Goal: Information Seeking & Learning: Learn about a topic

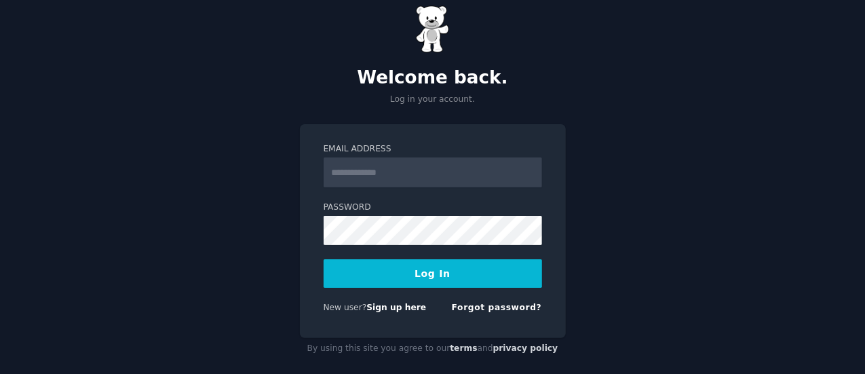
scroll to position [36, 0]
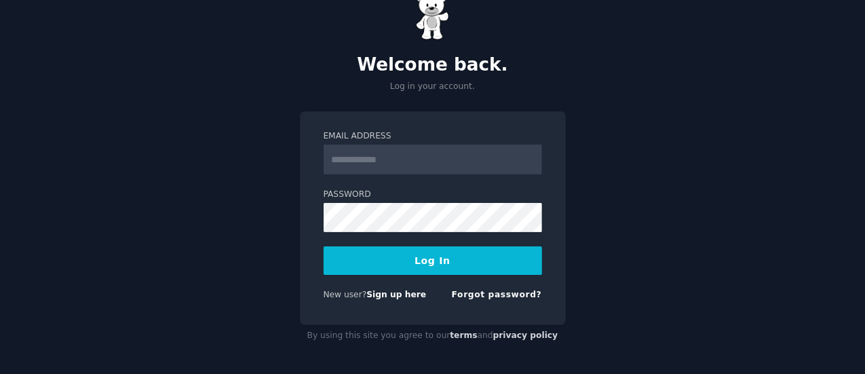
click at [439, 159] on input "Email Address" at bounding box center [433, 159] width 218 height 30
type input "**********"
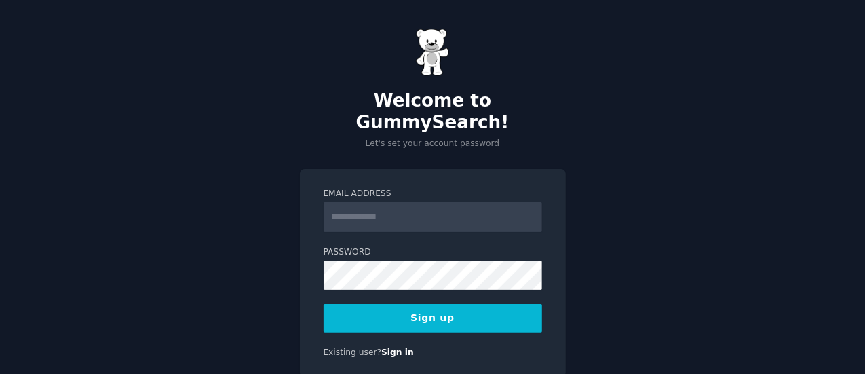
click at [420, 202] on input "Email Address" at bounding box center [433, 217] width 218 height 30
type input "**********"
click at [471, 304] on button "Sign up" at bounding box center [433, 318] width 218 height 28
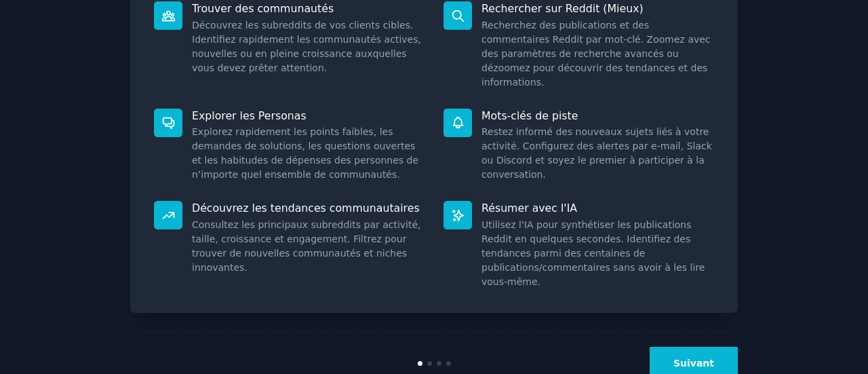
click at [720, 347] on button "Suivant" at bounding box center [694, 363] width 88 height 33
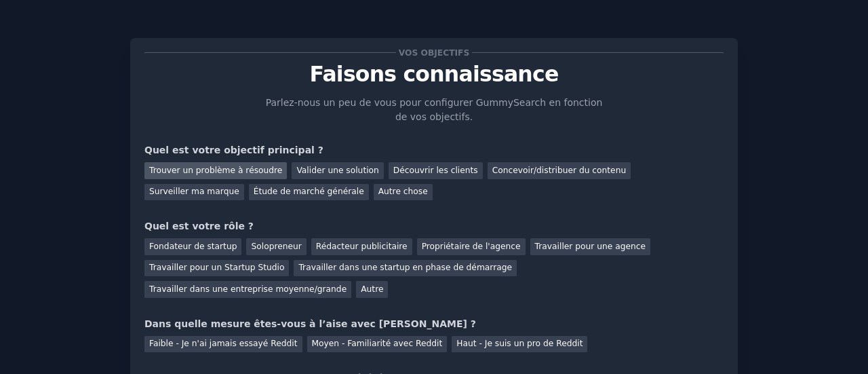
click at [244, 169] on font "Trouver un problème à résoudre" at bounding box center [215, 169] width 133 height 9
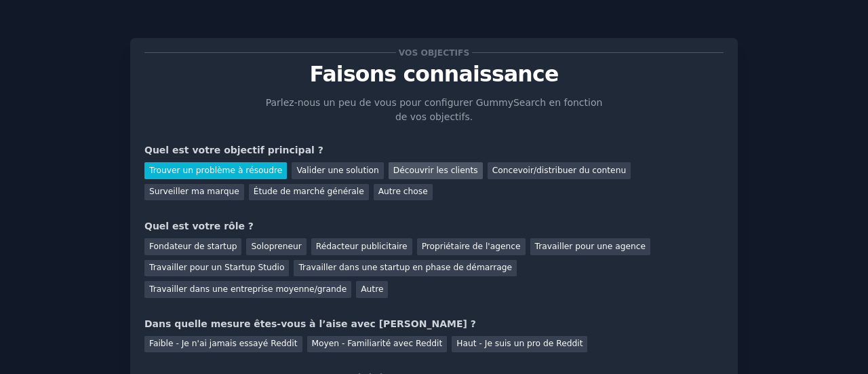
click at [393, 168] on font "Découvrir les clients" at bounding box center [435, 169] width 85 height 9
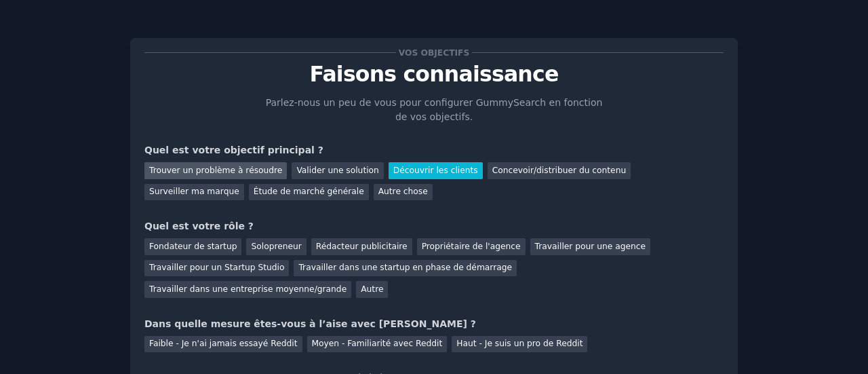
click at [252, 172] on font "Trouver un problème à résoudre" at bounding box center [215, 169] width 133 height 9
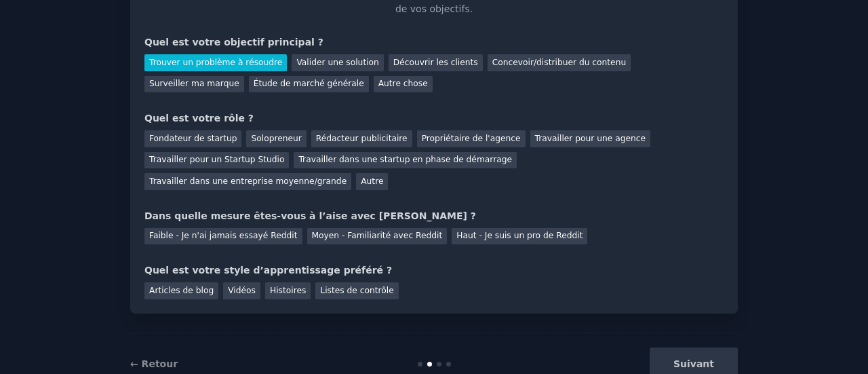
scroll to position [125, 0]
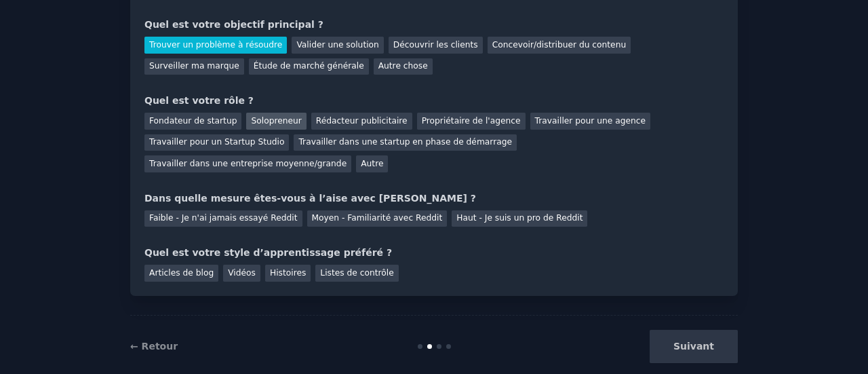
click at [248, 125] on div "Solopreneur" at bounding box center [276, 121] width 60 height 17
click at [243, 213] on font "Faible - Je n'ai jamais essayé Reddit" at bounding box center [223, 217] width 149 height 9
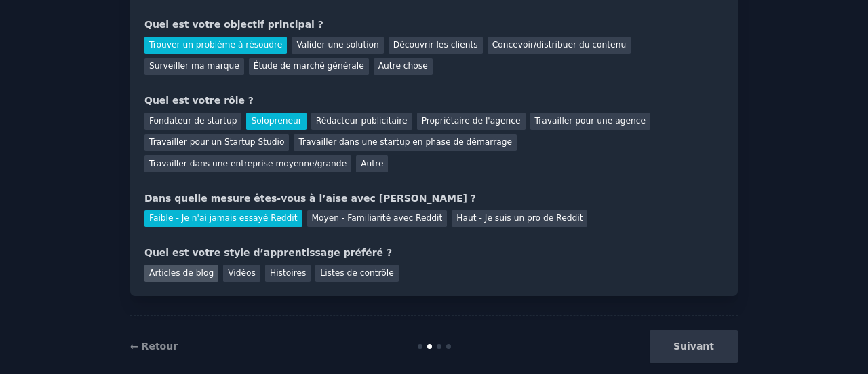
click at [191, 268] on font "Articles de blog" at bounding box center [181, 272] width 64 height 9
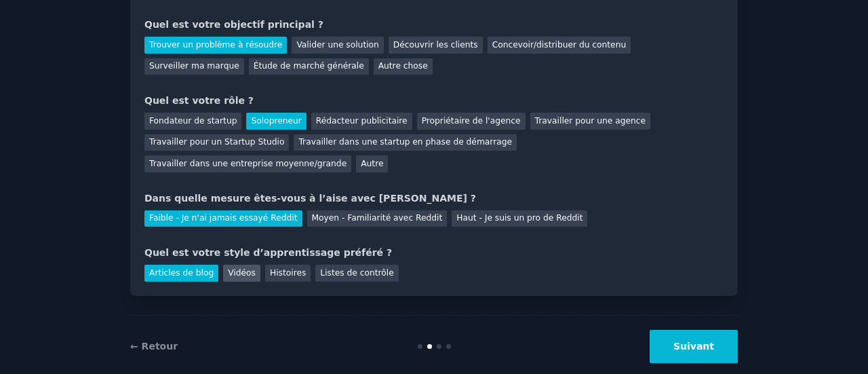
click at [235, 268] on font "Vidéos" at bounding box center [242, 272] width 28 height 9
click at [281, 268] on font "Histoires" at bounding box center [288, 272] width 36 height 9
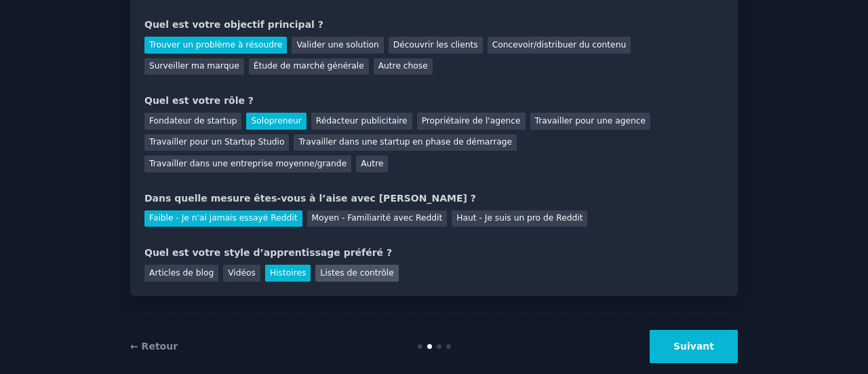
click at [327, 268] on font "Listes de contrôle" at bounding box center [356, 272] width 73 height 9
click at [243, 268] on font "Vidéos" at bounding box center [242, 272] width 28 height 9
click at [713, 330] on button "Suivant" at bounding box center [694, 346] width 88 height 33
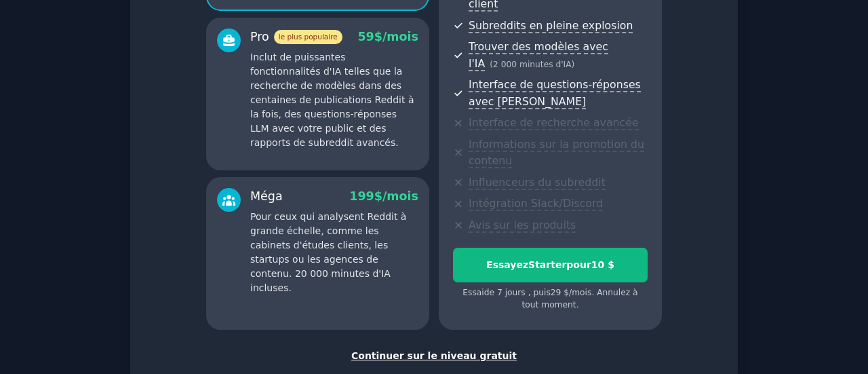
scroll to position [330, 0]
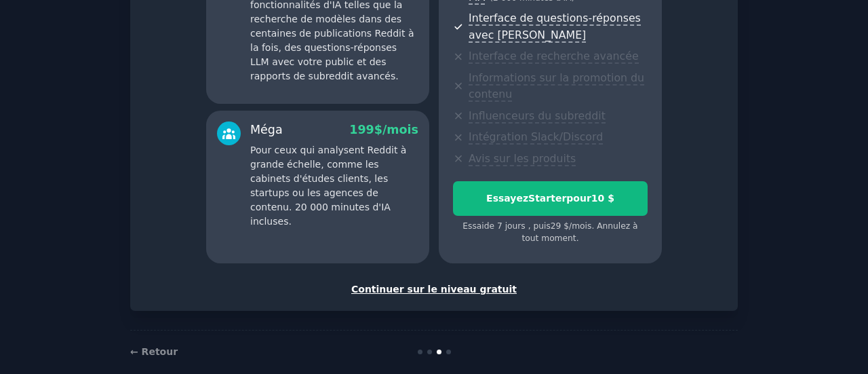
click at [461, 284] on font "Continuer sur le niveau gratuit" at bounding box center [433, 289] width 165 height 11
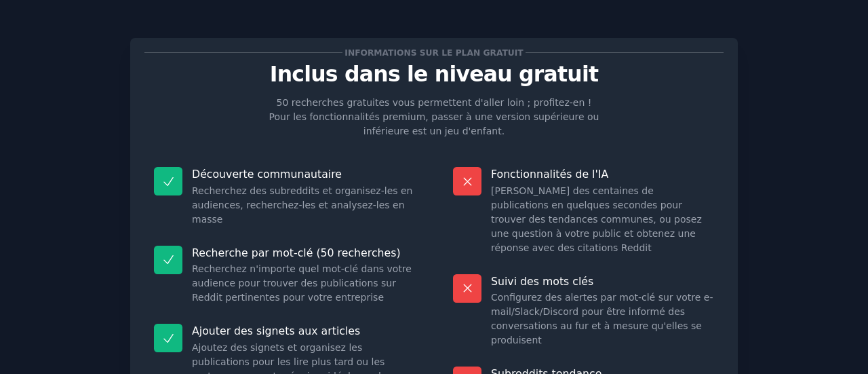
scroll to position [239, 0]
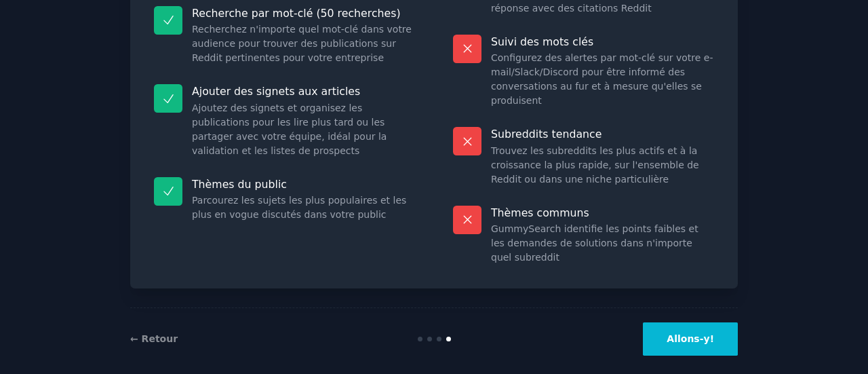
click at [671, 336] on button "Allons-y!" at bounding box center [690, 338] width 95 height 33
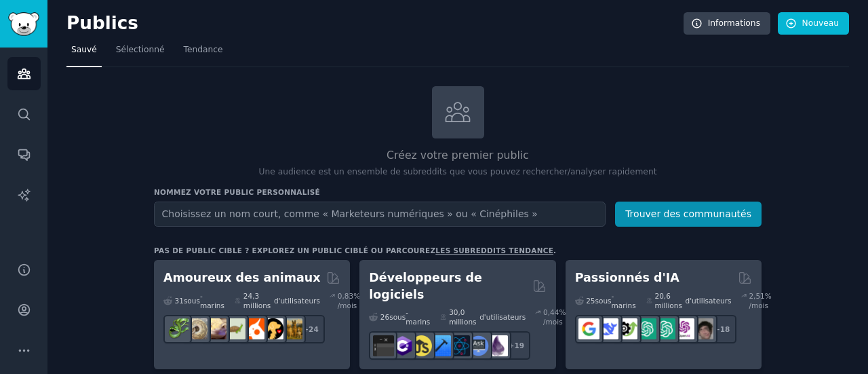
click at [316, 212] on input "text" at bounding box center [380, 213] width 452 height 25
click at [369, 210] on input "text" at bounding box center [380, 213] width 452 height 25
type input "s"
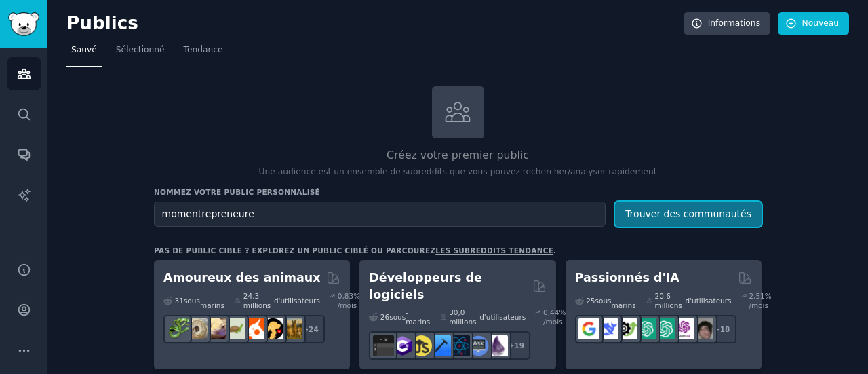
click at [681, 225] on button "Trouver des communautés" at bounding box center [688, 213] width 147 height 25
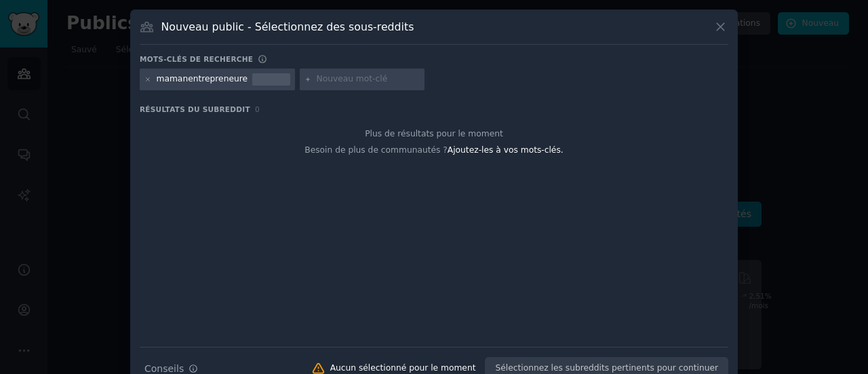
click at [206, 77] on font "mamanentrepreneure" at bounding box center [203, 78] width 92 height 9
click at [724, 29] on icon at bounding box center [721, 27] width 14 height 14
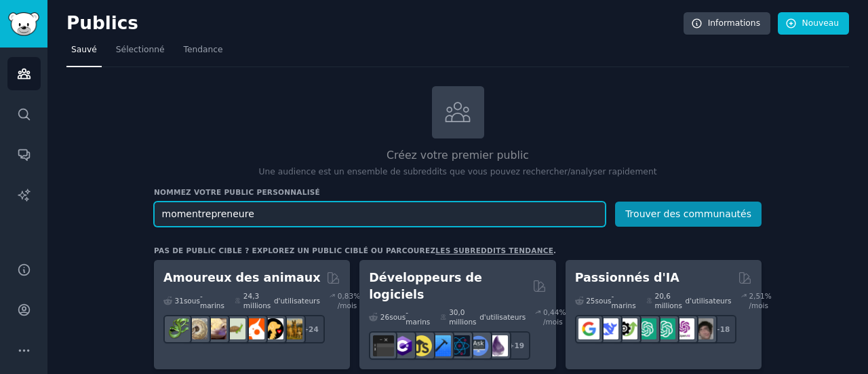
drag, startPoint x: 248, startPoint y: 218, endPoint x: 135, endPoint y: 216, distance: 112.6
type input "maman entrepreneure"
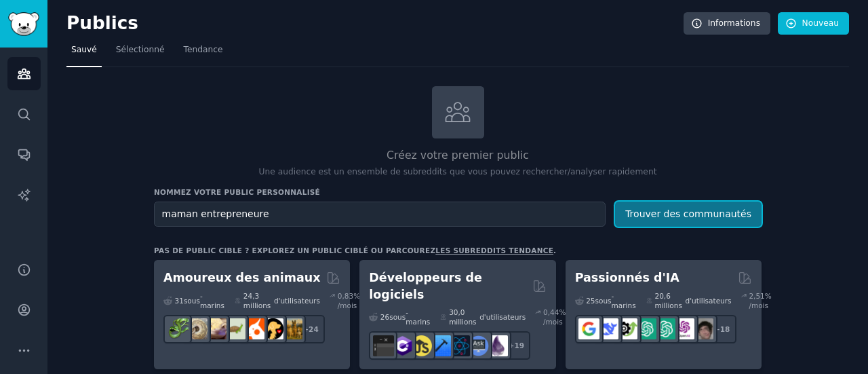
click at [725, 219] on button "Trouver des communautés" at bounding box center [688, 213] width 147 height 25
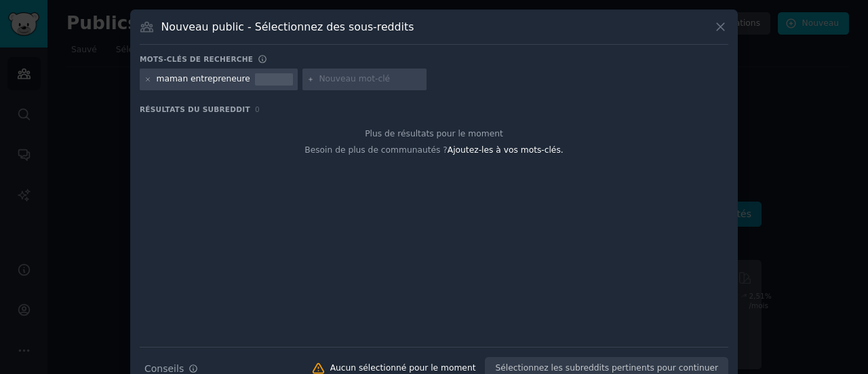
click at [716, 28] on icon at bounding box center [721, 27] width 14 height 14
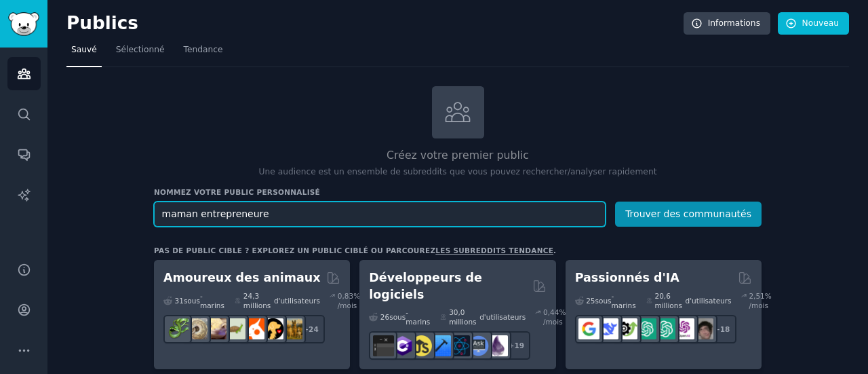
drag, startPoint x: 289, startPoint y: 208, endPoint x: 126, endPoint y: 222, distance: 163.3
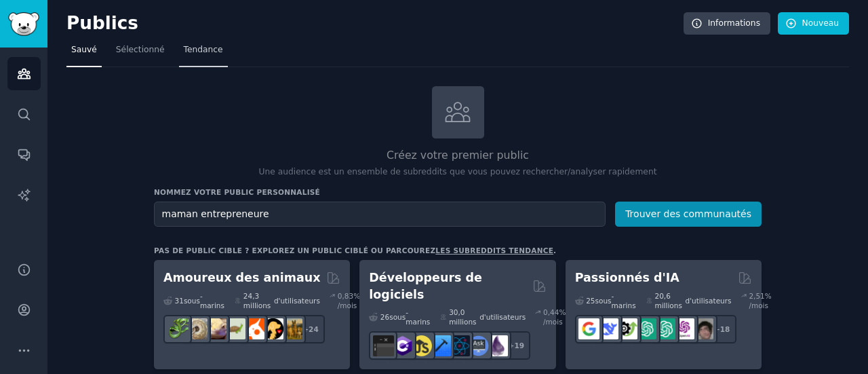
click at [187, 41] on link "Tendance" at bounding box center [203, 53] width 49 height 28
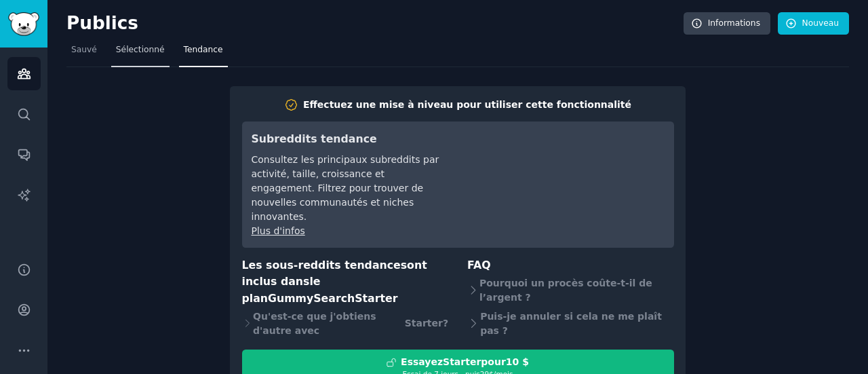
click at [121, 48] on font "Sélectionné" at bounding box center [140, 49] width 49 height 9
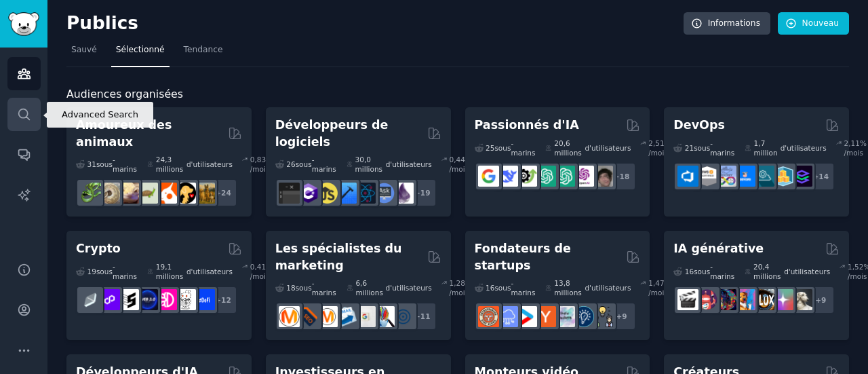
click at [16, 111] on link "Recherche" at bounding box center [23, 114] width 33 height 33
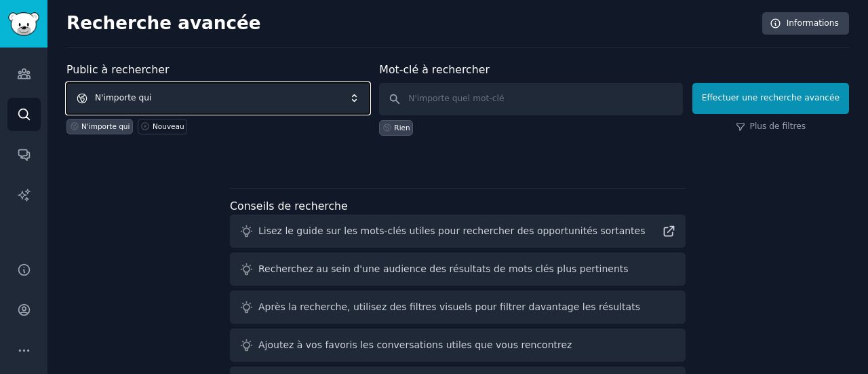
click at [167, 97] on span "N'importe qui" at bounding box center [217, 98] width 303 height 31
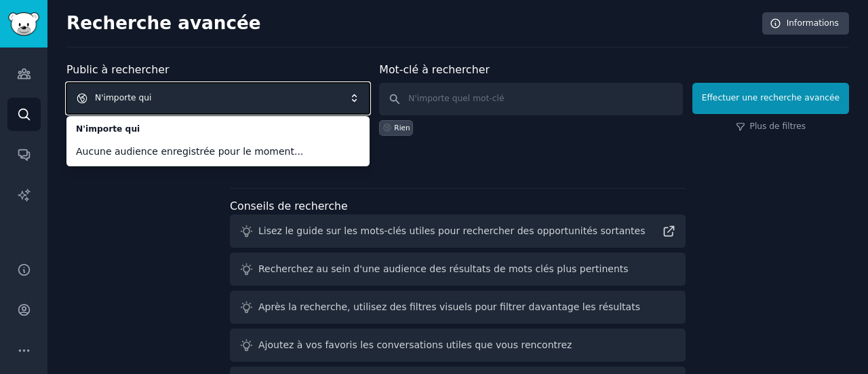
click at [174, 97] on span "N'importe qui" at bounding box center [217, 98] width 303 height 31
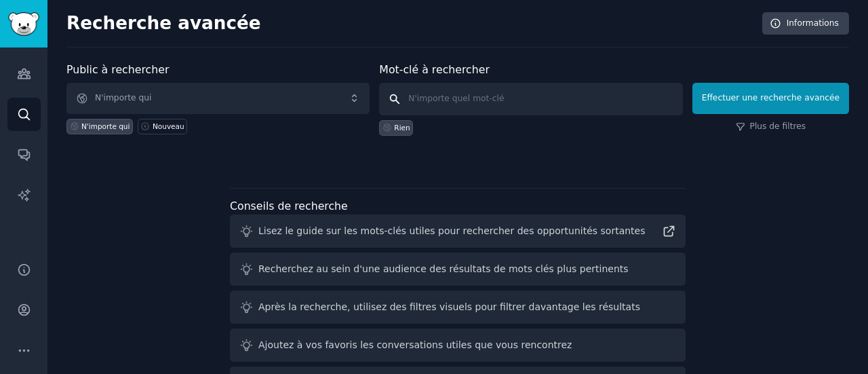
click at [460, 98] on input "text" at bounding box center [530, 99] width 303 height 33
click at [416, 105] on input "business" at bounding box center [530, 99] width 303 height 33
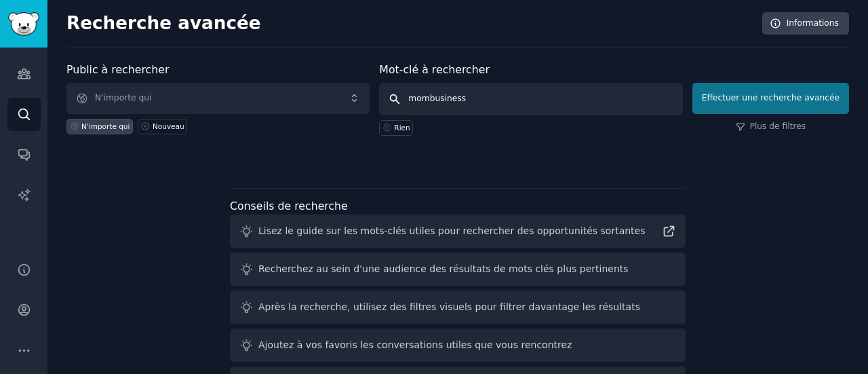
type input "mombusiness"
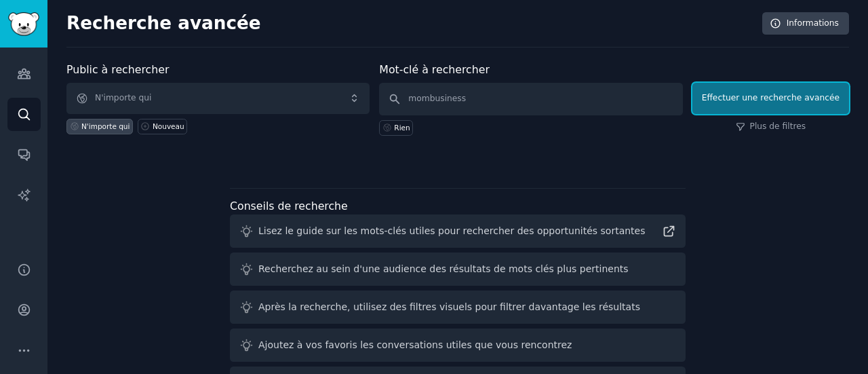
click at [752, 104] on button "Effectuer une recherche avancée" at bounding box center [771, 98] width 157 height 31
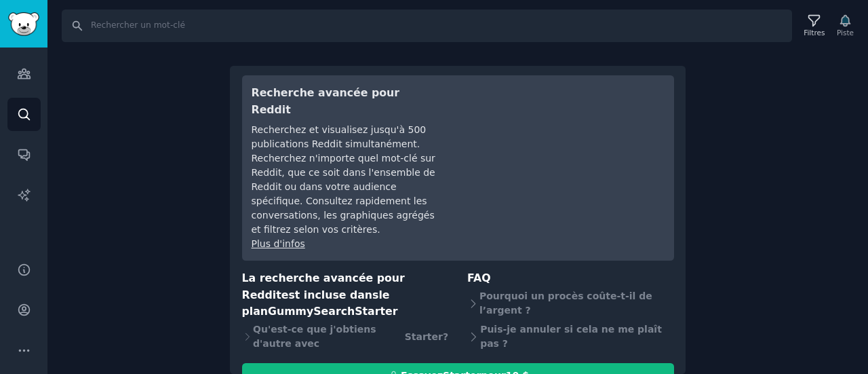
scroll to position [50, 0]
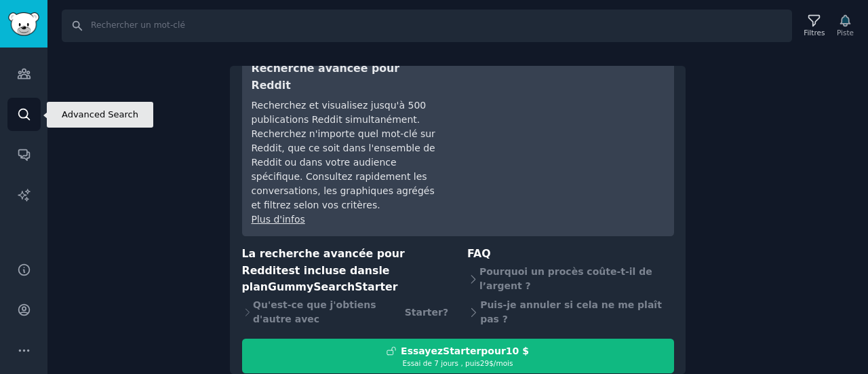
click at [24, 113] on icon "Barre latérale" at bounding box center [24, 114] width 14 height 14
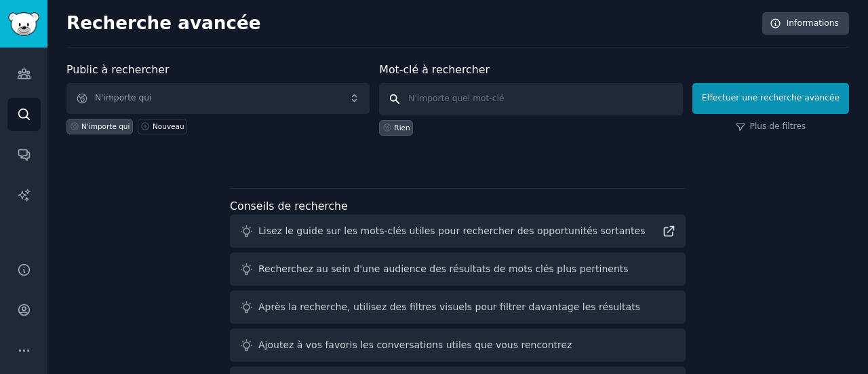
click at [486, 103] on input "text" at bounding box center [530, 99] width 303 height 33
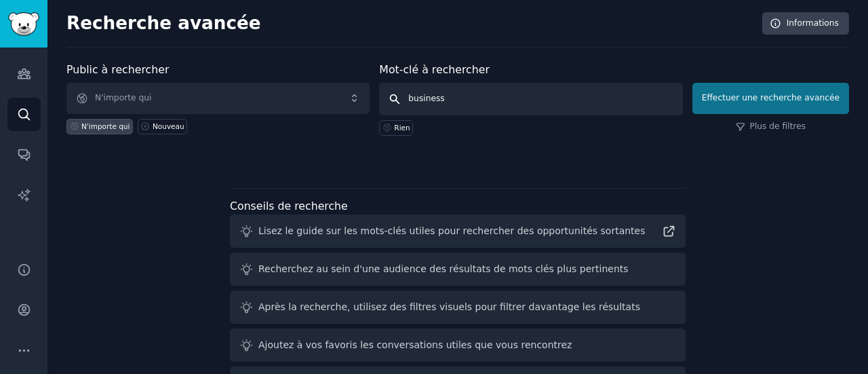
type input "business"
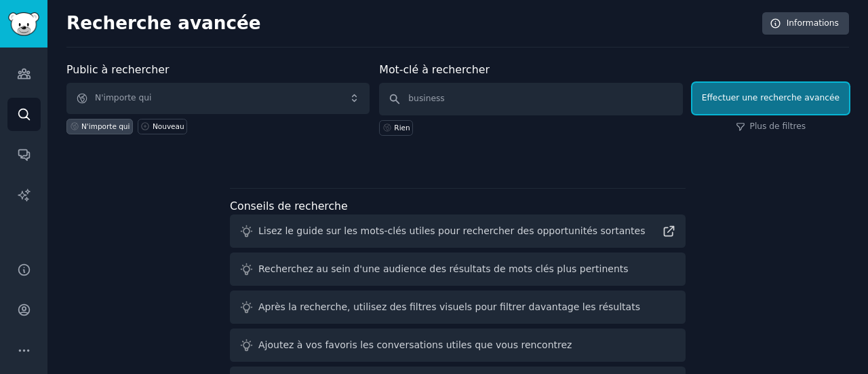
click at [758, 98] on font "Effectuer une recherche avancée" at bounding box center [771, 97] width 138 height 9
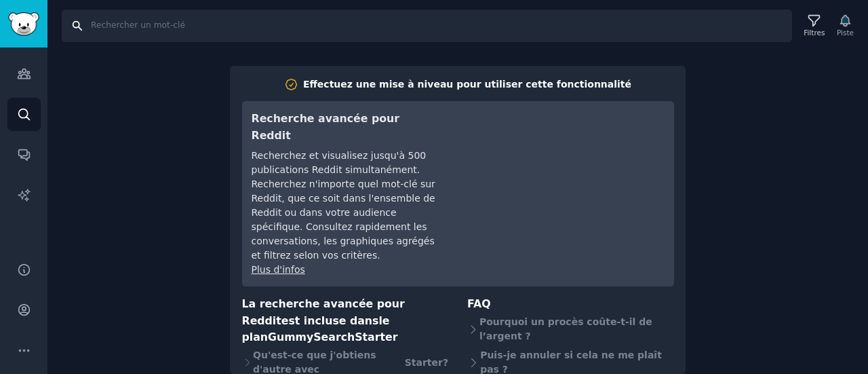
click at [105, 23] on input "Recherche" at bounding box center [427, 25] width 730 height 33
type input "lancement business"
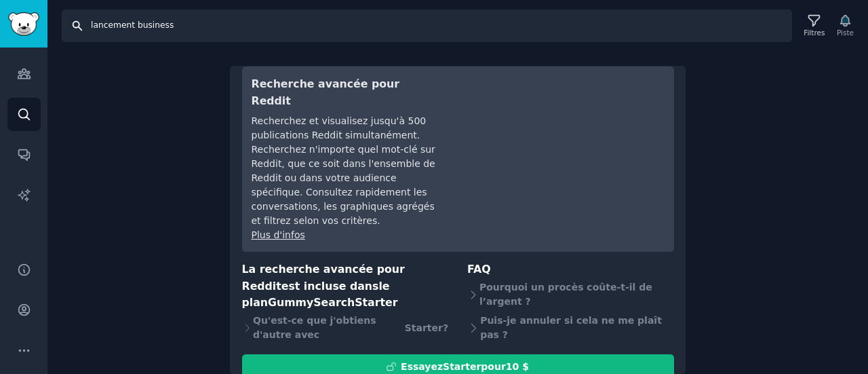
scroll to position [50, 0]
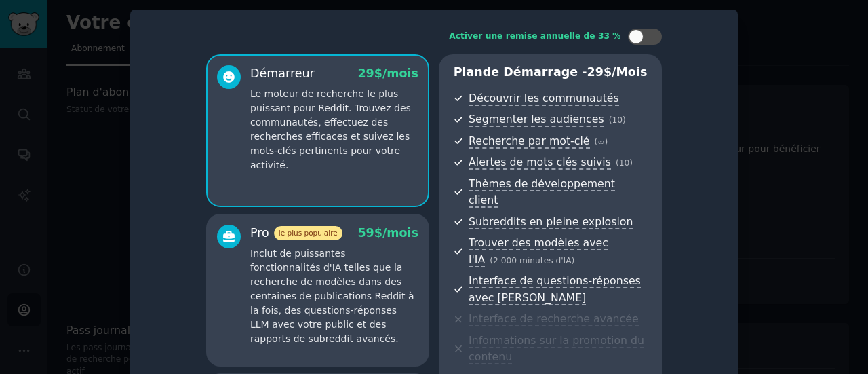
click at [784, 71] on div at bounding box center [434, 187] width 868 height 374
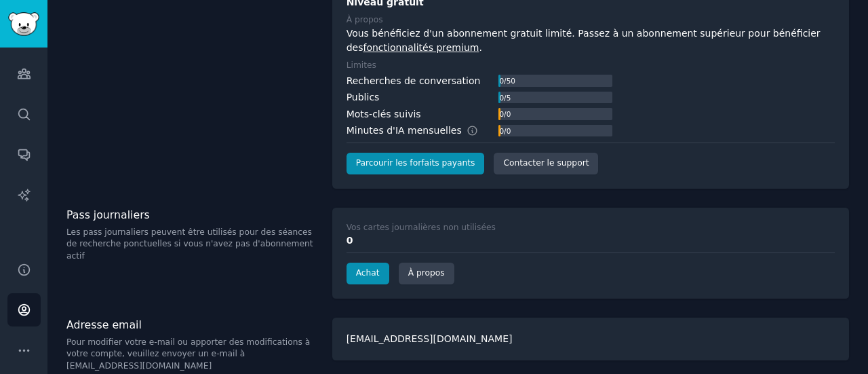
scroll to position [119, 0]
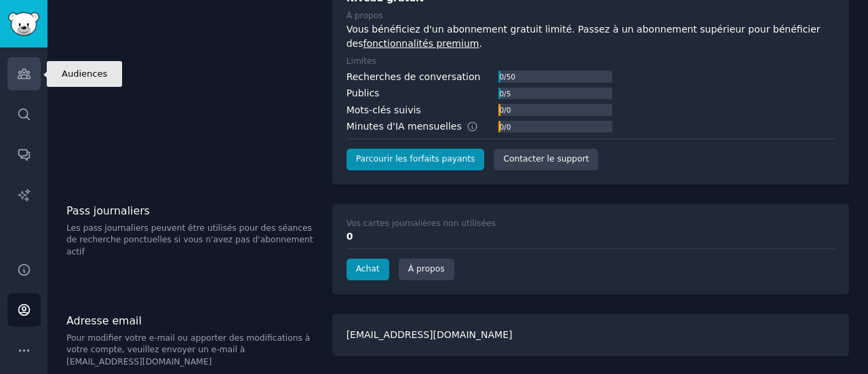
click at [23, 79] on icon "Barre latérale" at bounding box center [24, 73] width 12 height 9
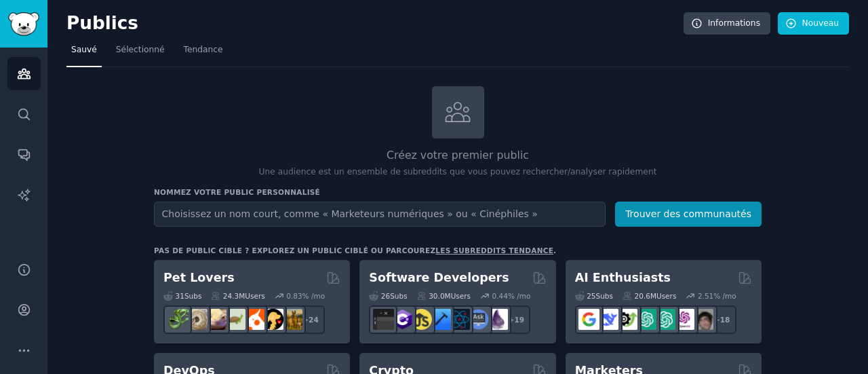
click at [252, 212] on input "text" at bounding box center [380, 213] width 452 height 25
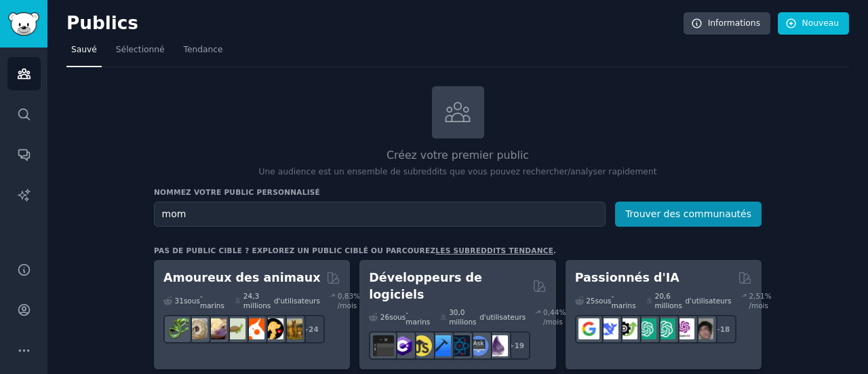
type input "mom"
click at [615, 201] on button "Trouver des communautés" at bounding box center [688, 213] width 147 height 25
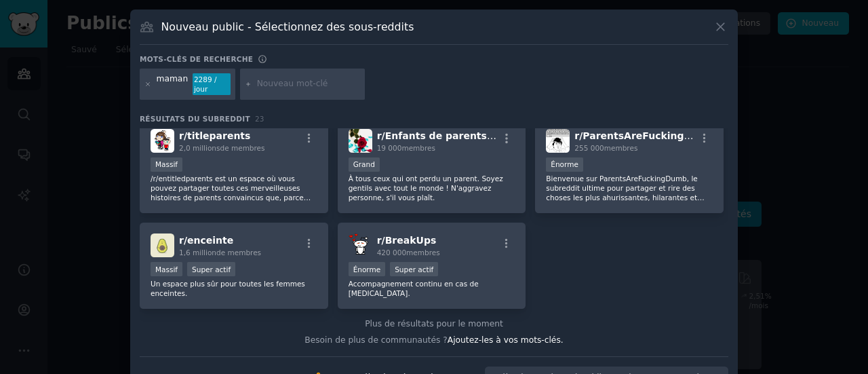
drag, startPoint x: 290, startPoint y: 75, endPoint x: 297, endPoint y: 77, distance: 6.9
click at [291, 78] on input "text" at bounding box center [308, 84] width 103 height 12
type input "business"
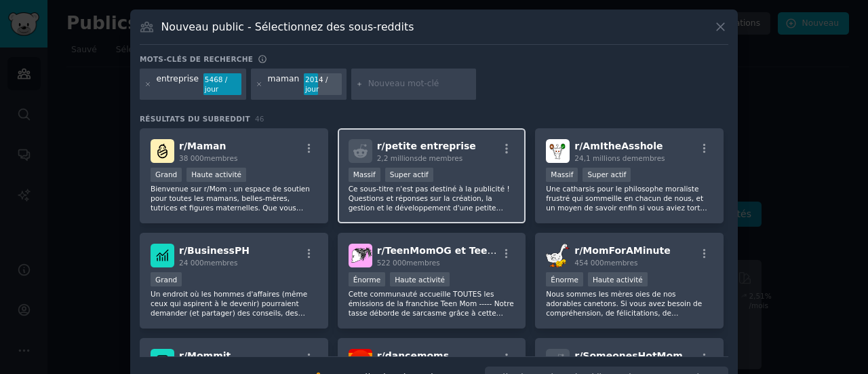
click at [460, 185] on font "Ce sous-titre n'est pas destiné à la publicité ! Questions et réponses sur la c…" at bounding box center [429, 202] width 161 height 37
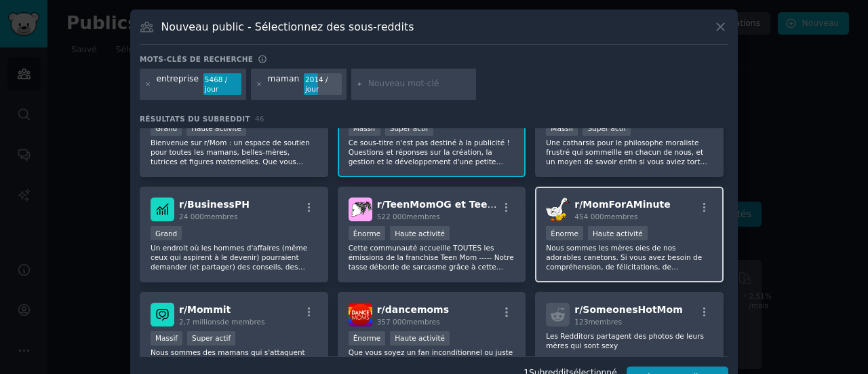
scroll to position [68, 0]
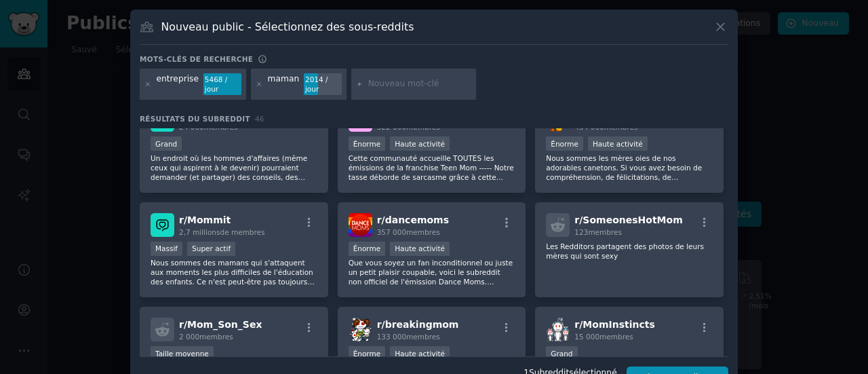
click at [442, 288] on div "r/ Maman 38 000 membres Grand Haute activité Bienvenue sur r/Mom : un espace de…" at bounding box center [434, 198] width 589 height 410
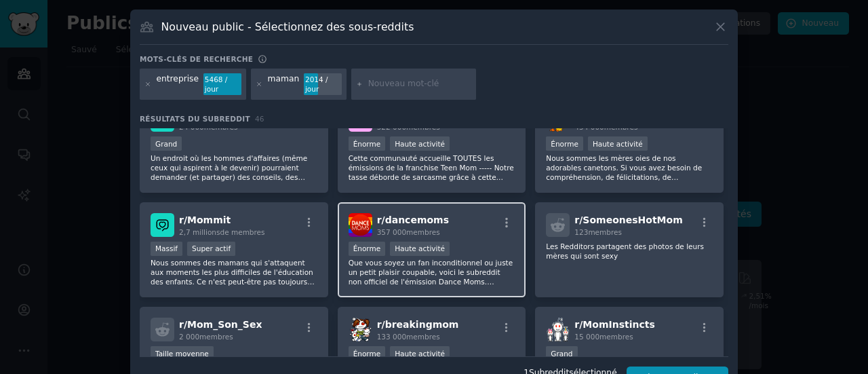
click at [452, 258] on font "Que vous soyez un fan inconditionnel ou juste un petit plaisir coupable, voici …" at bounding box center [431, 281] width 165 height 46
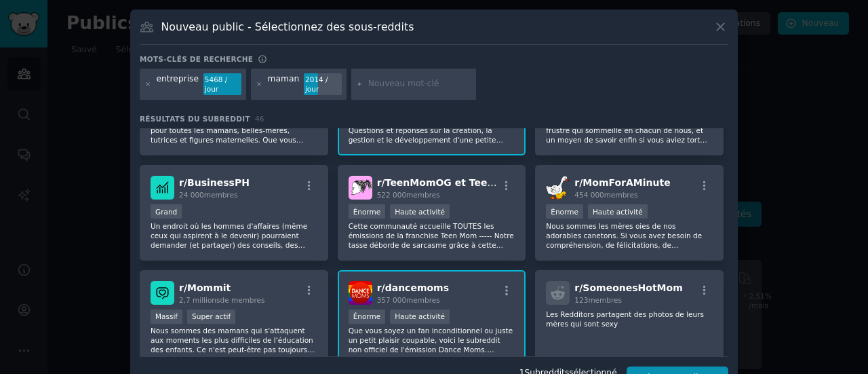
drag, startPoint x: 455, startPoint y: 281, endPoint x: 477, endPoint y: 281, distance: 21.7
click at [456, 281] on div "r/ dancemoms 357 000 membres" at bounding box center [432, 293] width 167 height 24
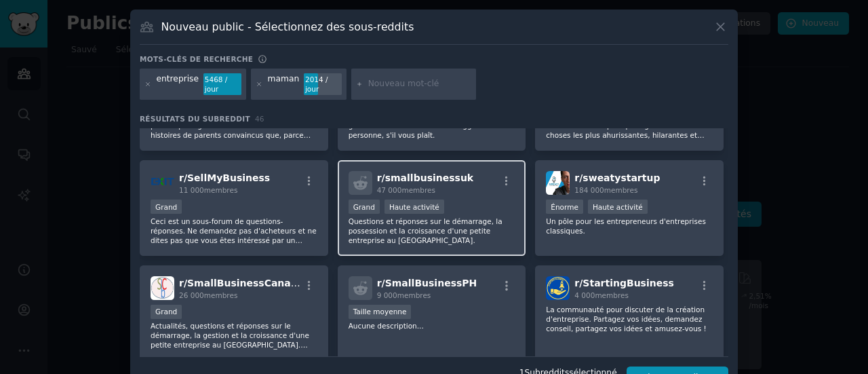
scroll to position [1139, 0]
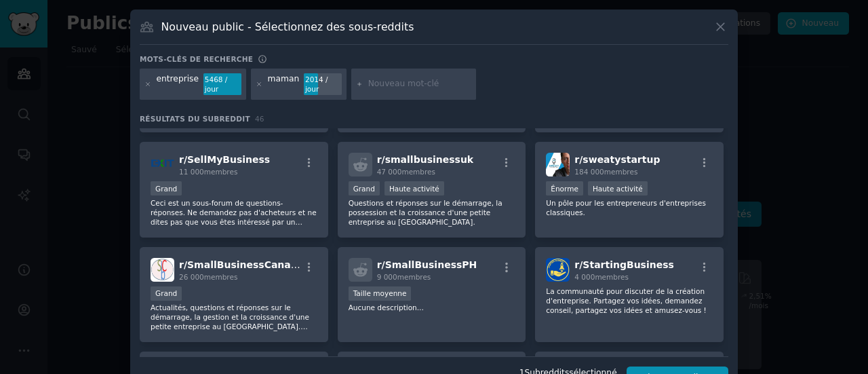
click at [375, 78] on input "text" at bounding box center [419, 84] width 103 height 12
type input "smallbusiness"
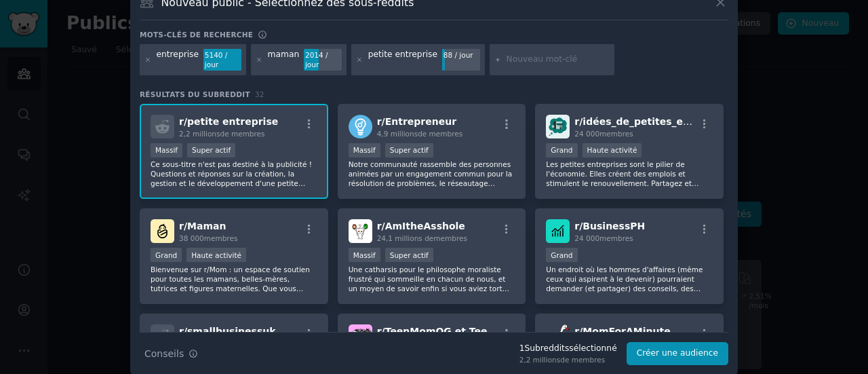
click at [275, 148] on div "Massif Super actif" at bounding box center [234, 151] width 167 height 17
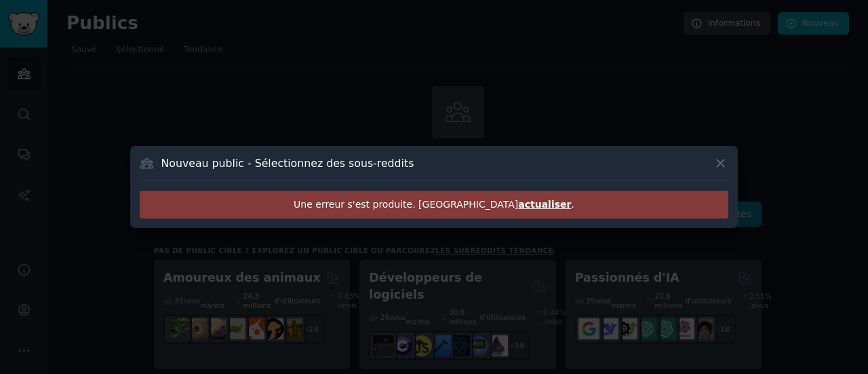
click at [518, 200] on font "actualiser" at bounding box center [544, 204] width 53 height 11
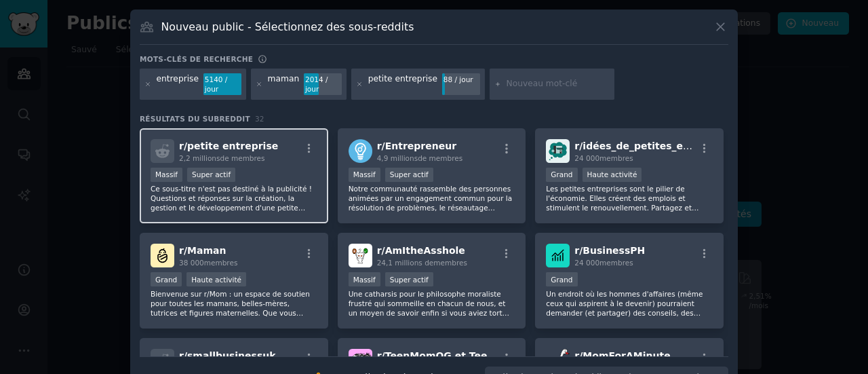
click at [266, 173] on div "Massif Super actif" at bounding box center [234, 176] width 167 height 17
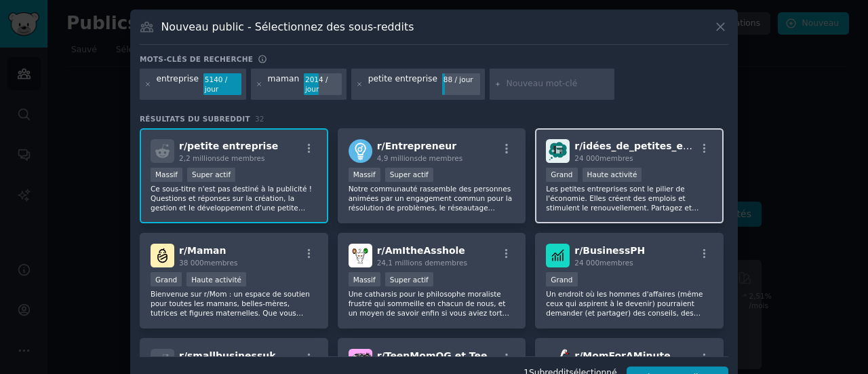
click at [690, 184] on font "Les petites entreprises sont le pilier de l'économie. Elles créent des emplois …" at bounding box center [627, 207] width 163 height 46
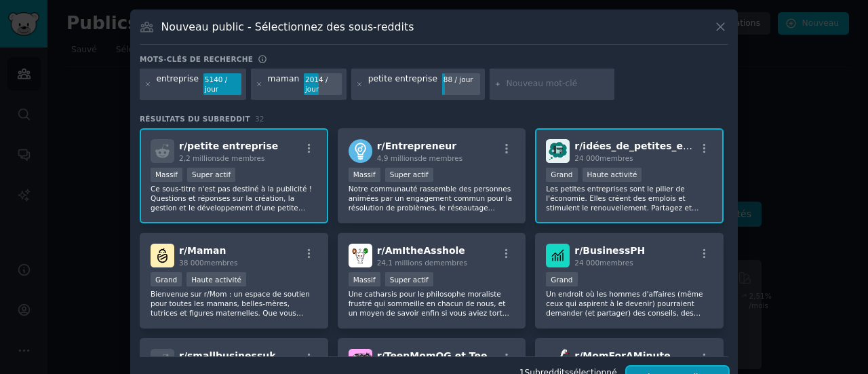
click at [677, 366] on button "Créer une audience" at bounding box center [678, 377] width 102 height 23
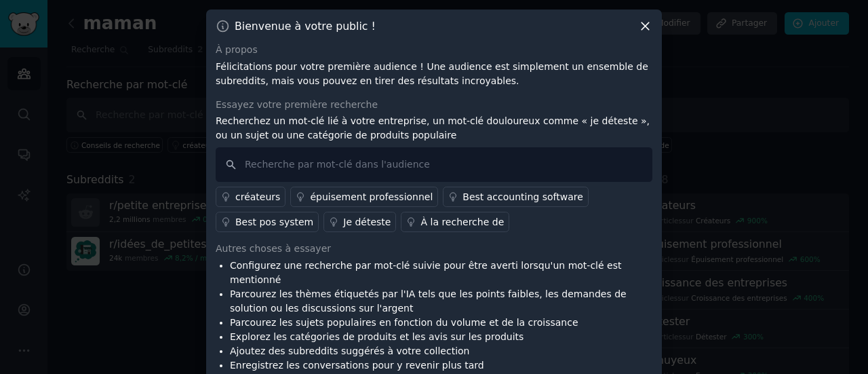
drag, startPoint x: 649, startPoint y: 32, endPoint x: 642, endPoint y: 37, distance: 8.7
click at [649, 32] on icon at bounding box center [645, 26] width 14 height 14
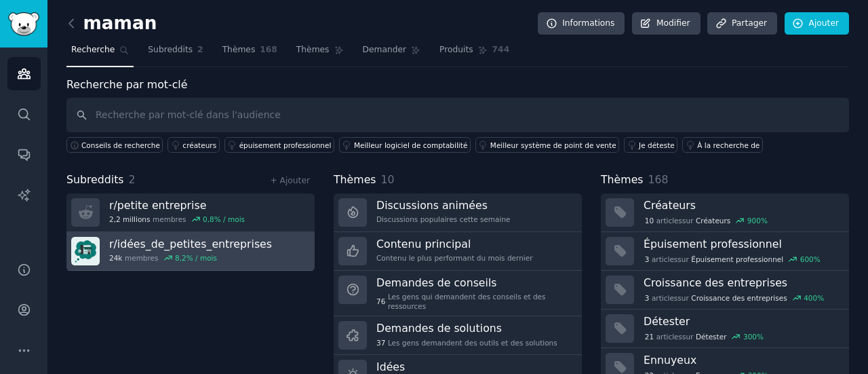
click at [189, 250] on div "r/ idées_de_petites_entreprises 24k membres 8,2 % / mois" at bounding box center [190, 251] width 163 height 28
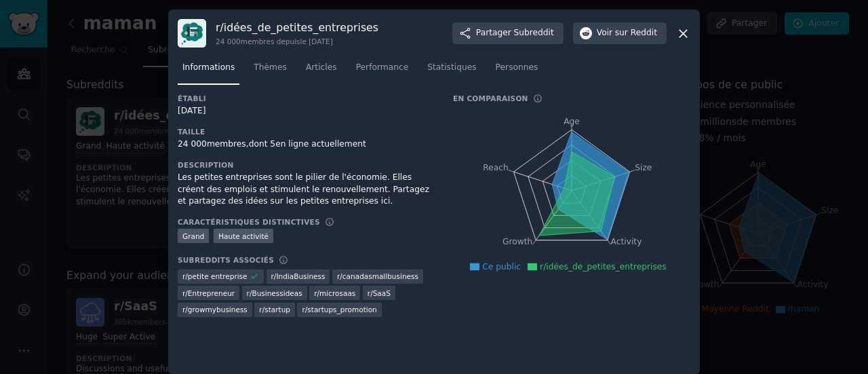
scroll to position [9, 0]
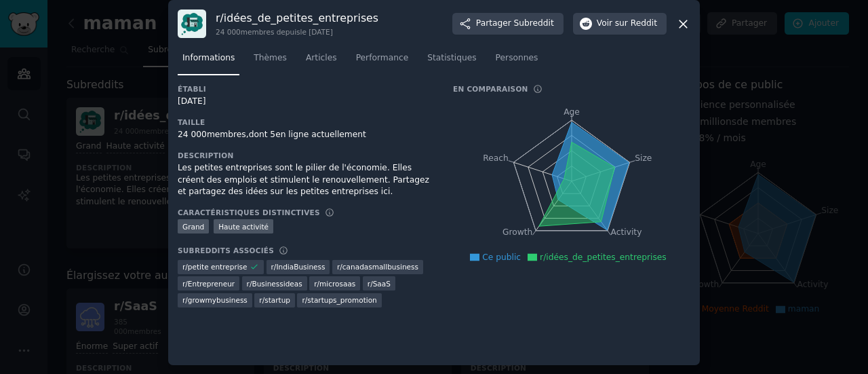
click at [96, 226] on div at bounding box center [434, 187] width 868 height 374
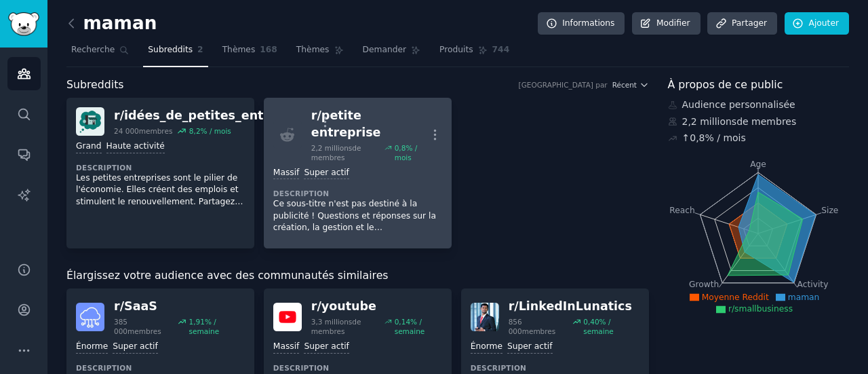
click at [334, 199] on font "Ce sous-titre n'est pas destiné à la publicité ! Questions et réponses sur la c…" at bounding box center [354, 227] width 163 height 57
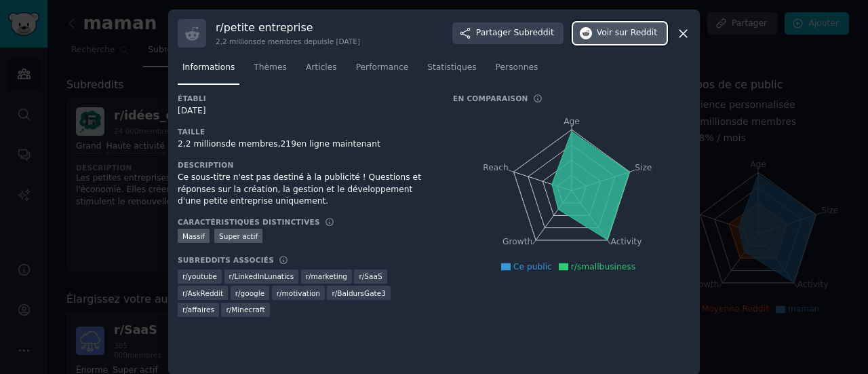
click at [644, 34] on font "sur Reddit" at bounding box center [636, 32] width 42 height 9
